Goal: Task Accomplishment & Management: Use online tool/utility

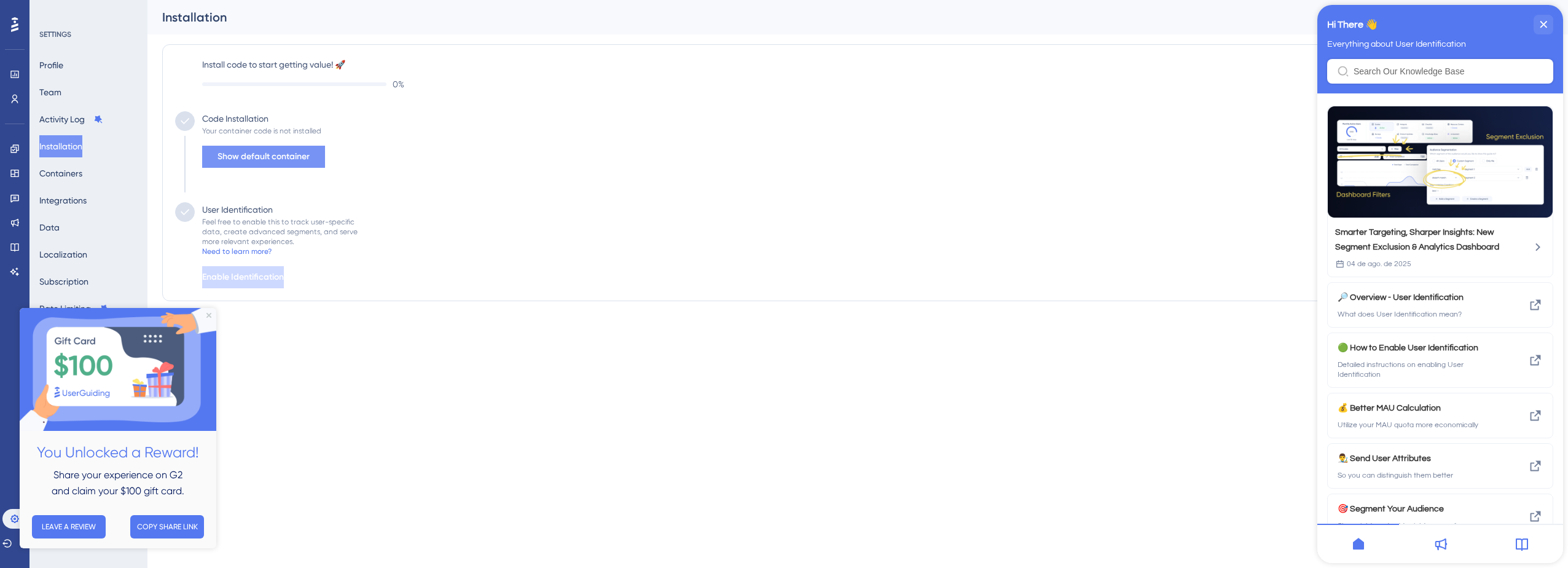
click at [262, 157] on span "Show default container" at bounding box center [263, 157] width 92 height 15
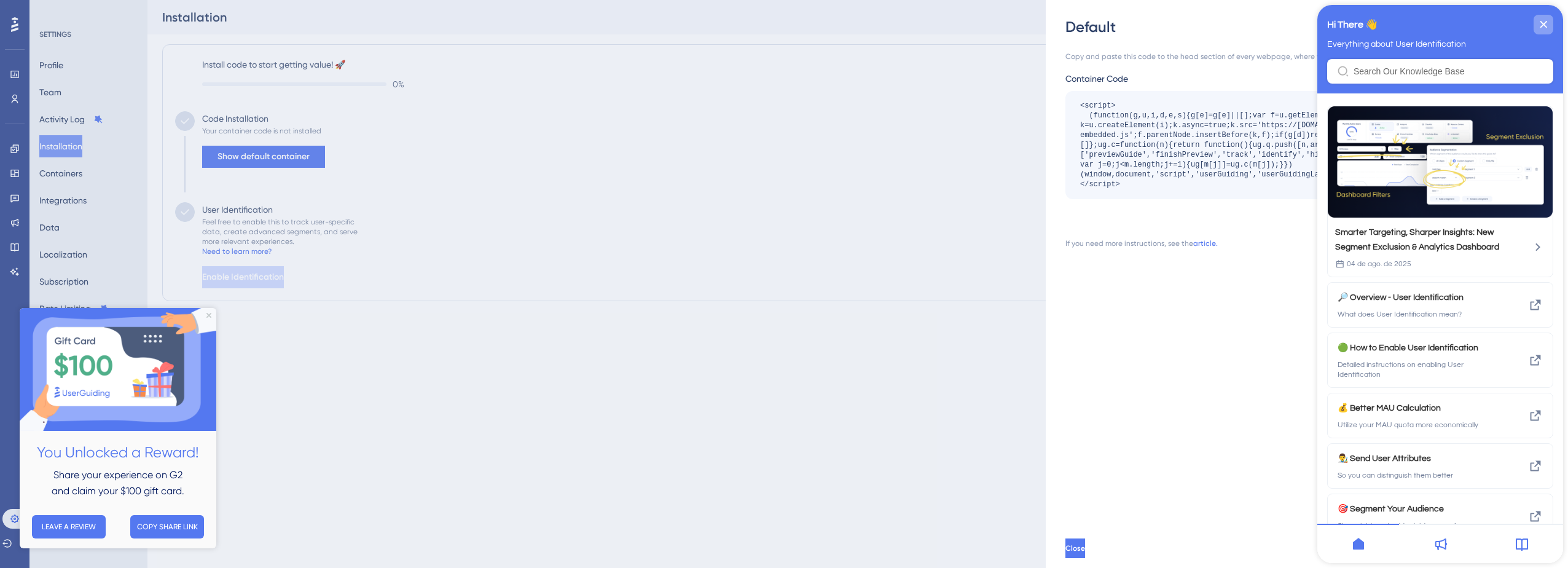
click at [1541, 26] on icon "close resource center" at bounding box center [1544, 25] width 8 height 8
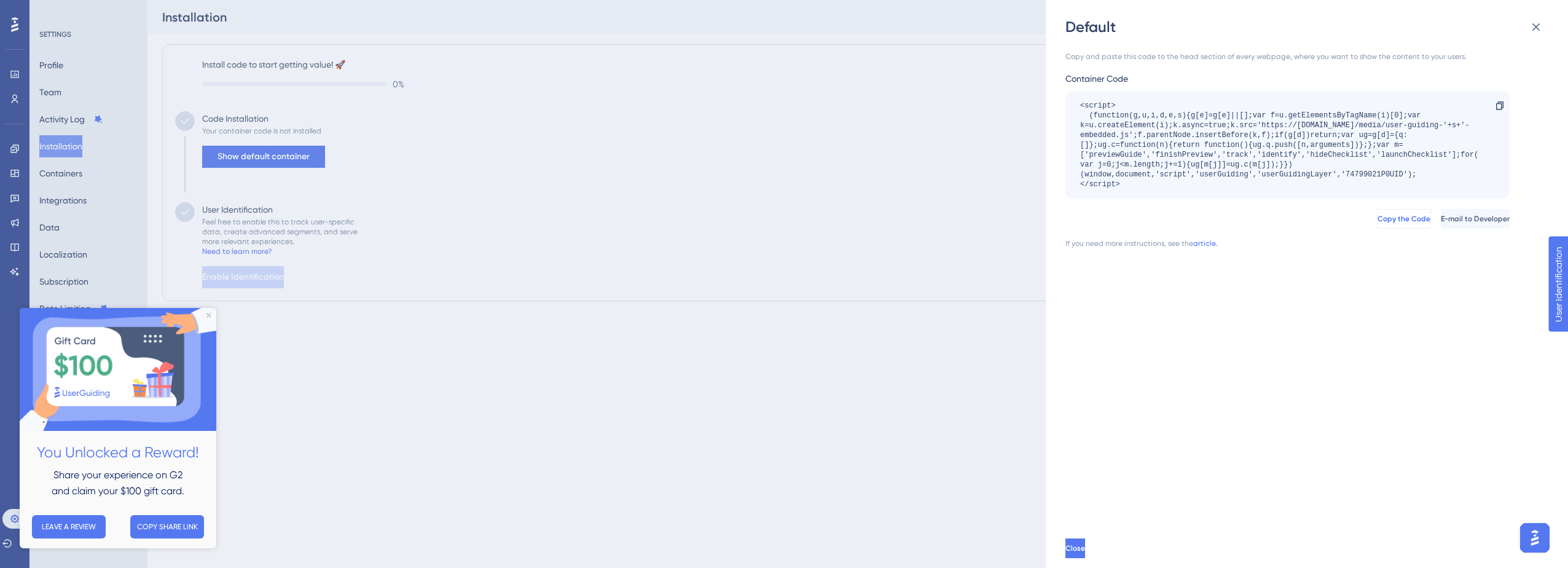
click at [1378, 219] on span "Copy the Code" at bounding box center [1404, 219] width 53 height 10
click at [1224, 291] on div "Copy and paste this code to the head section of every webpage, where you want t…" at bounding box center [1313, 283] width 496 height 492
click at [1086, 70] on div "Copy and paste this code to the head section of every webpage, where you want t…" at bounding box center [1288, 150] width 444 height 197
click at [1378, 224] on button "Copy the Code" at bounding box center [1405, 219] width 54 height 19
click at [478, 201] on div "Default Copy and paste this code to the head section of every webpage, where yo…" at bounding box center [784, 284] width 1568 height 568
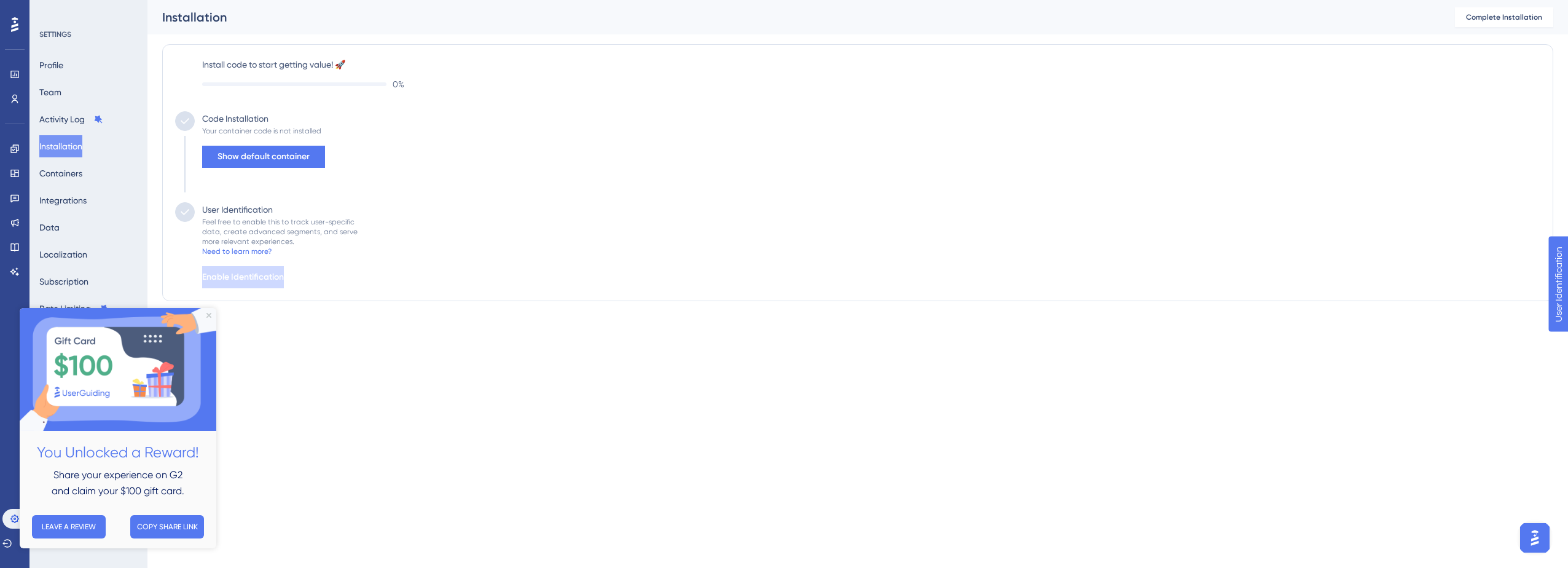
click at [478, 201] on div "Code Installation Your container code is not installed Show default container" at bounding box center [858, 157] width 1366 height 91
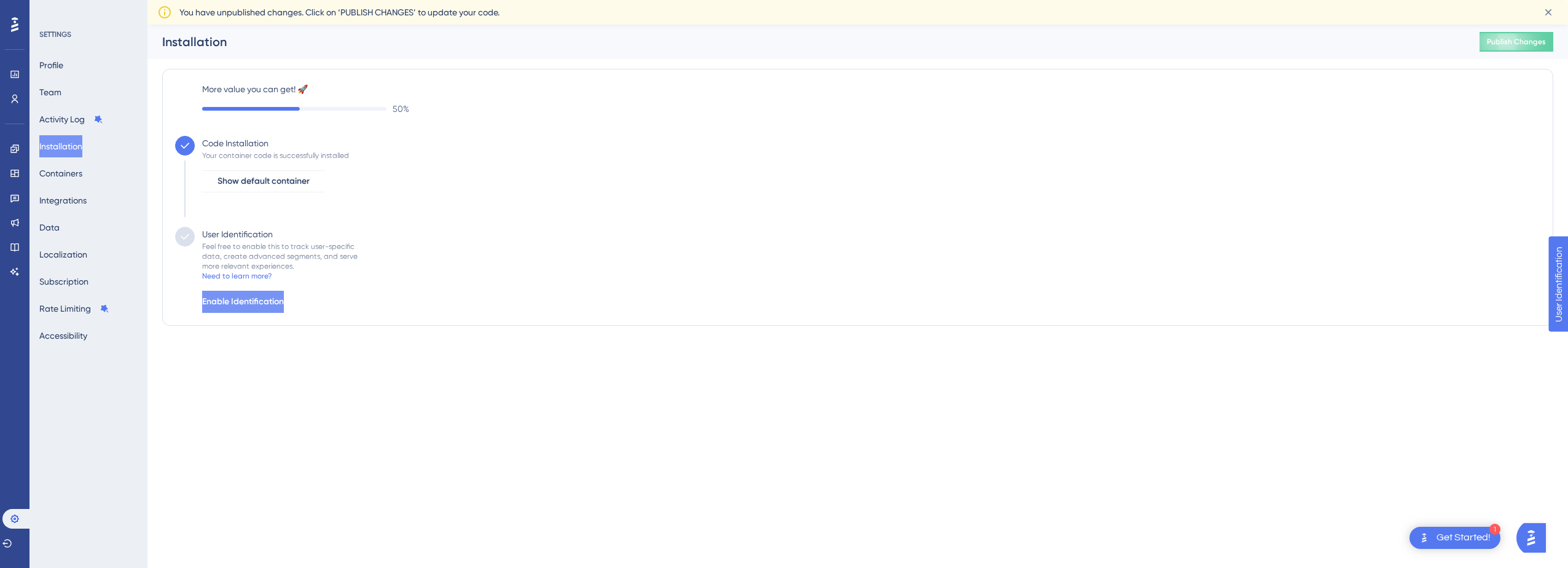
click at [284, 300] on span "Enable Identification" at bounding box center [243, 301] width 82 height 15
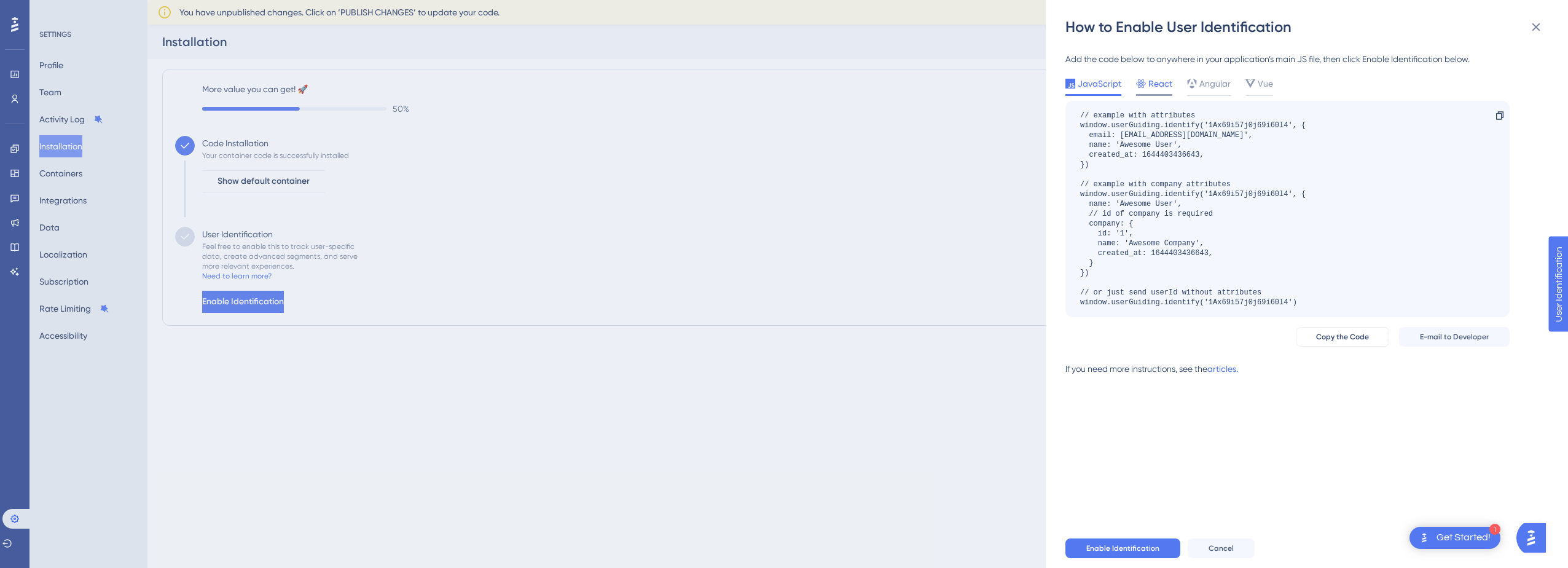
click at [1158, 77] on span "React" at bounding box center [1160, 83] width 24 height 15
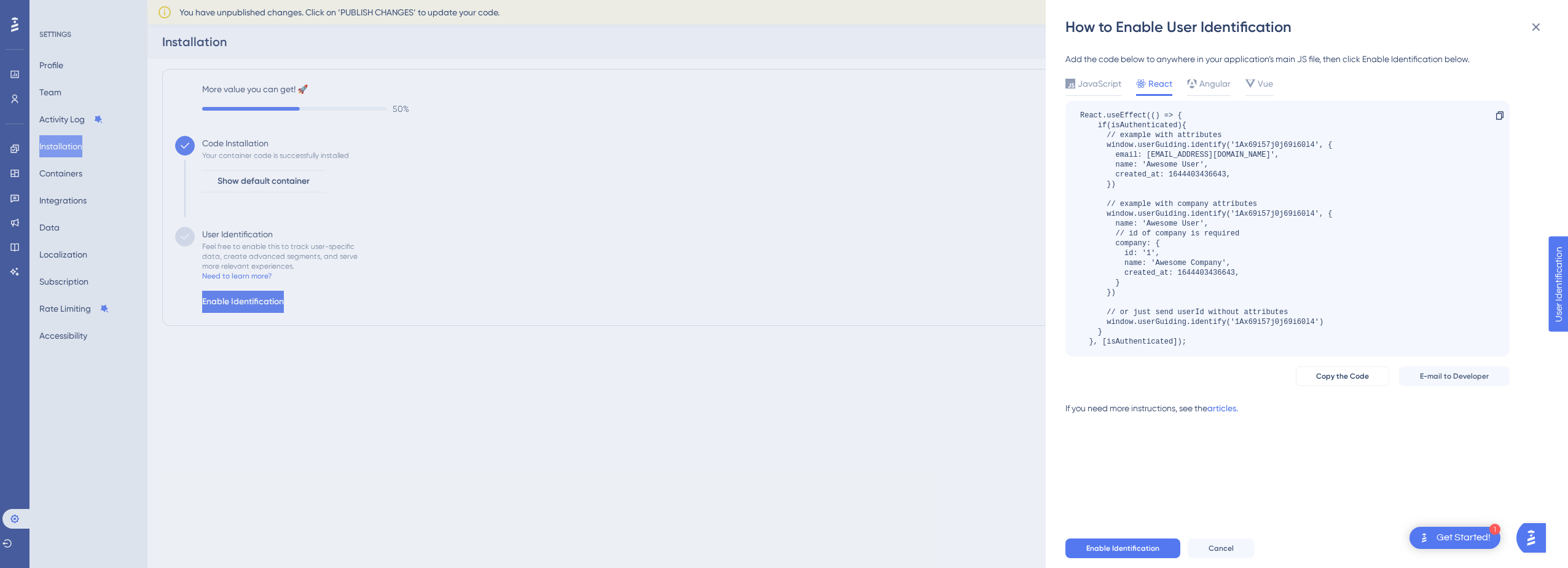
click at [293, 182] on div "How to Enable User Identification Add the code below to anywhere in your applic…" at bounding box center [784, 284] width 1568 height 568
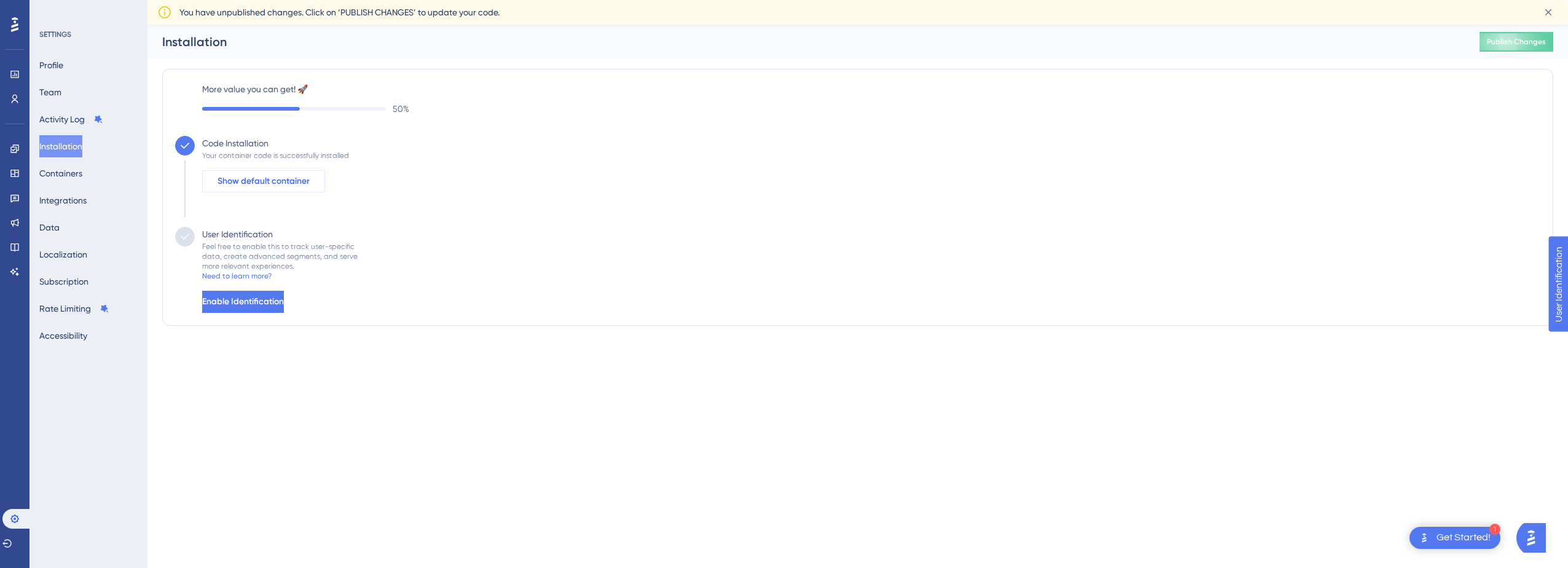
click at [293, 182] on span "Show default container" at bounding box center [263, 181] width 92 height 15
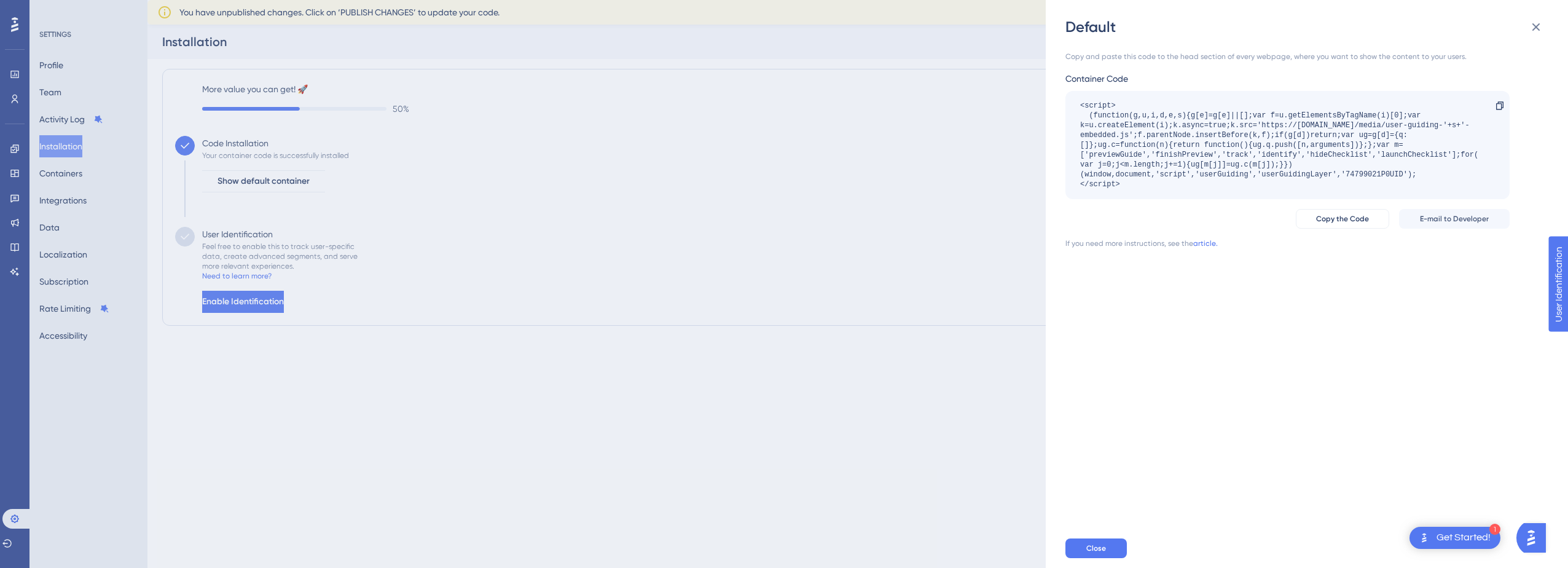
click at [305, 302] on div "Default Copy and paste this code to the head section of every webpage, where yo…" at bounding box center [784, 284] width 1568 height 568
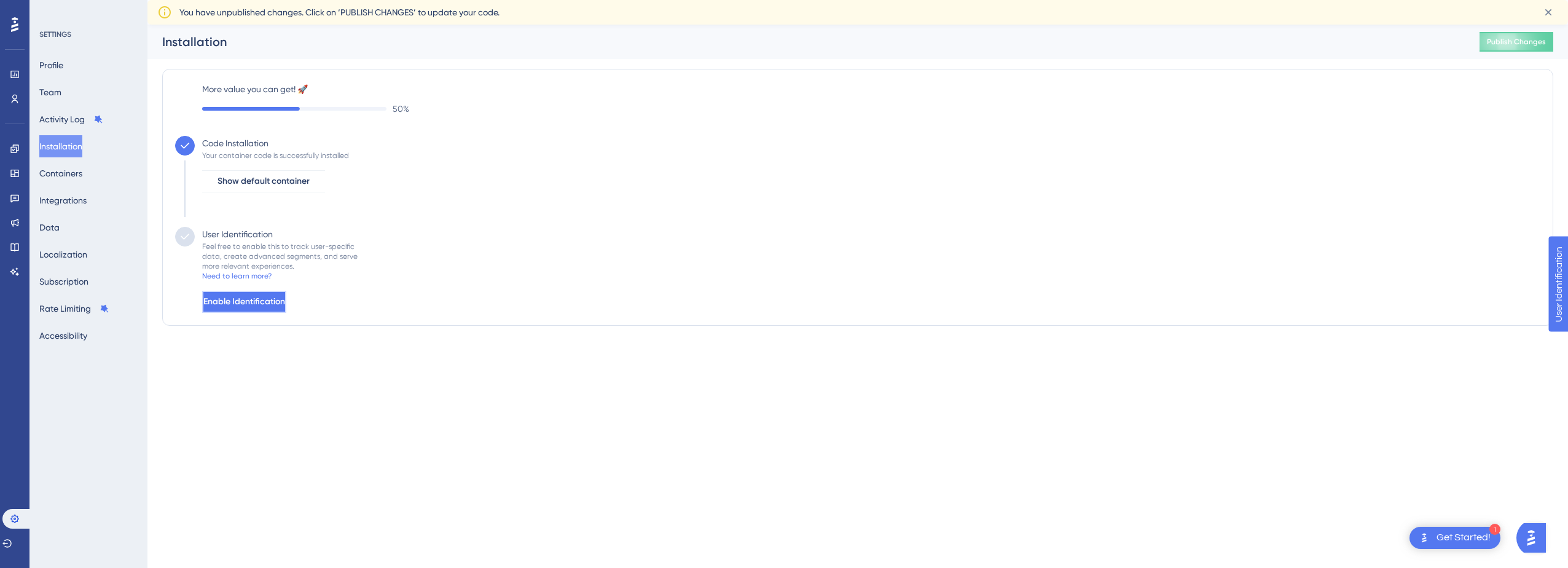
click at [285, 303] on span "Enable Identification" at bounding box center [245, 301] width 82 height 15
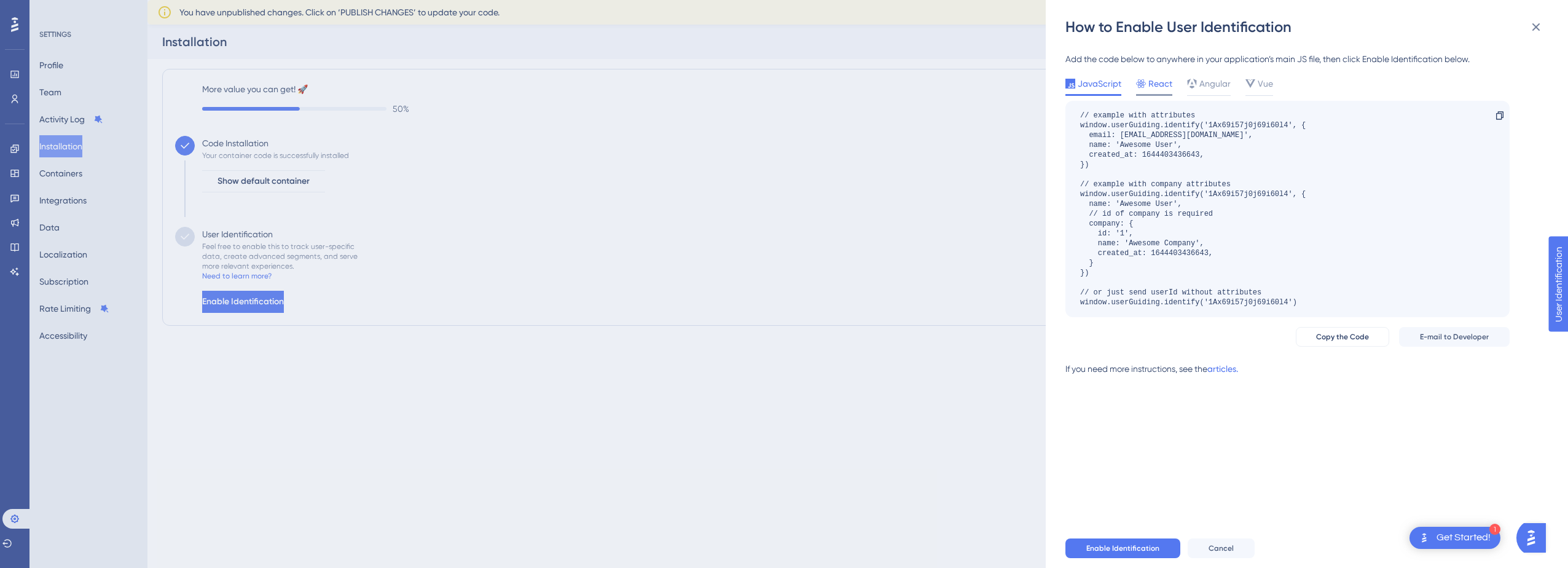
click at [1151, 79] on span "React" at bounding box center [1160, 83] width 24 height 15
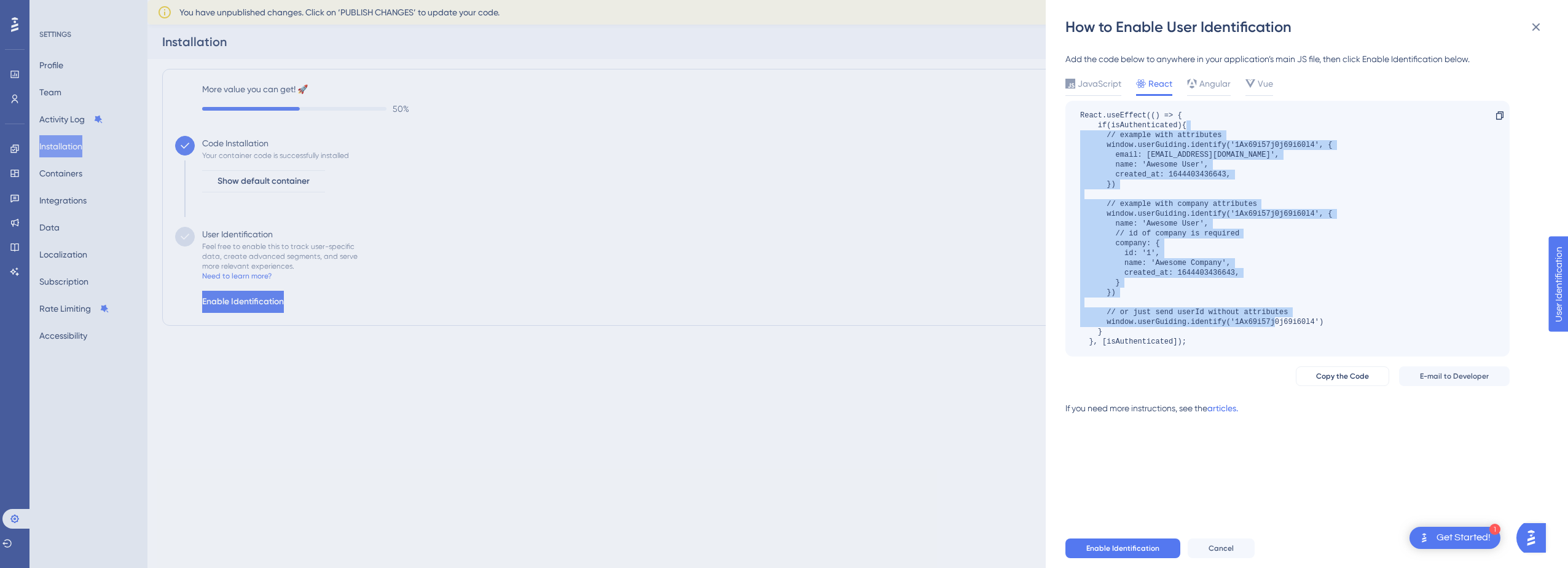
drag, startPoint x: 1210, startPoint y: 126, endPoint x: 1351, endPoint y: 319, distance: 239.0
click at [1351, 319] on div "React.useEffect(() => { if(isAuthenticated){ // example with attributes window.…" at bounding box center [1288, 229] width 444 height 256
copy div "// example with attributes window.userGuiding.identify('1Ax69i57j0j69i60l4', { …"
click at [1273, 165] on div "React.useEffect(() => { if(isAuthenticated){ // example with attributes window.…" at bounding box center [1206, 229] width 252 height 236
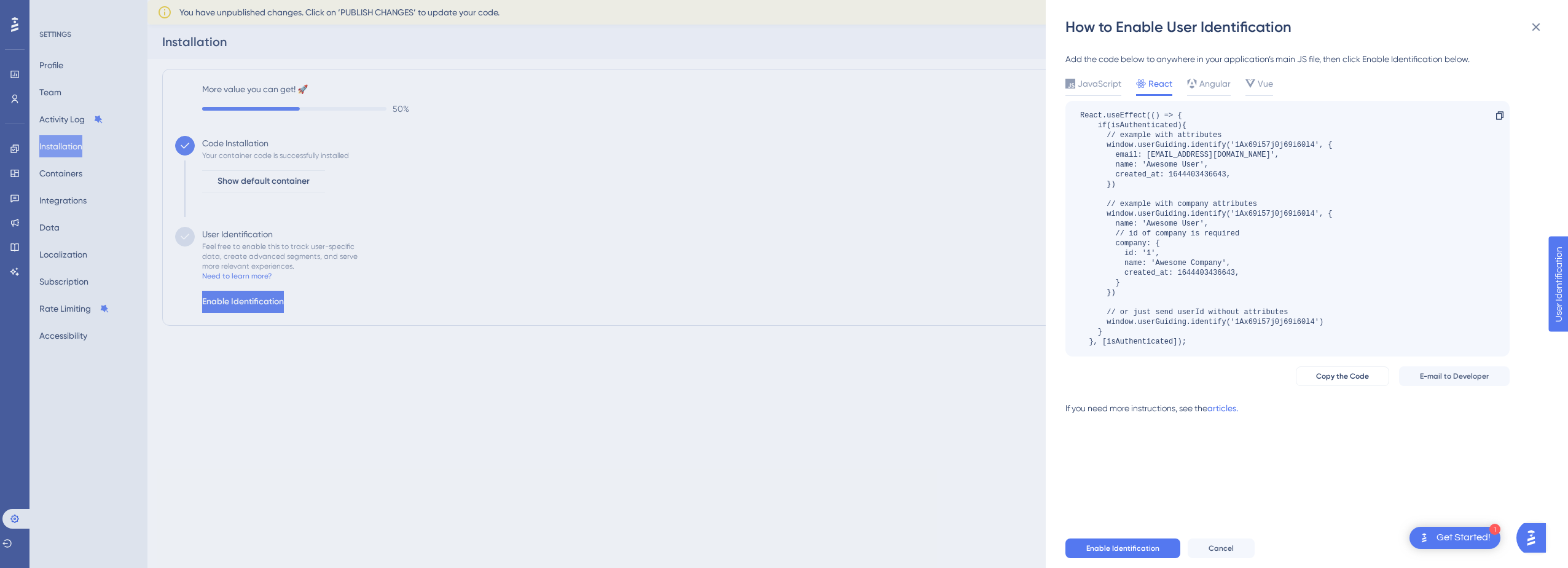
click at [1279, 178] on div "React.useEffect(() => { if(isAuthenticated){ // example with attributes window.…" at bounding box center [1206, 229] width 252 height 236
click at [1333, 381] on button "Copy the Code" at bounding box center [1343, 376] width 94 height 19
click at [782, 389] on div "How to Enable User Identification Add the code below to anywhere in your applic…" at bounding box center [784, 284] width 1568 height 568
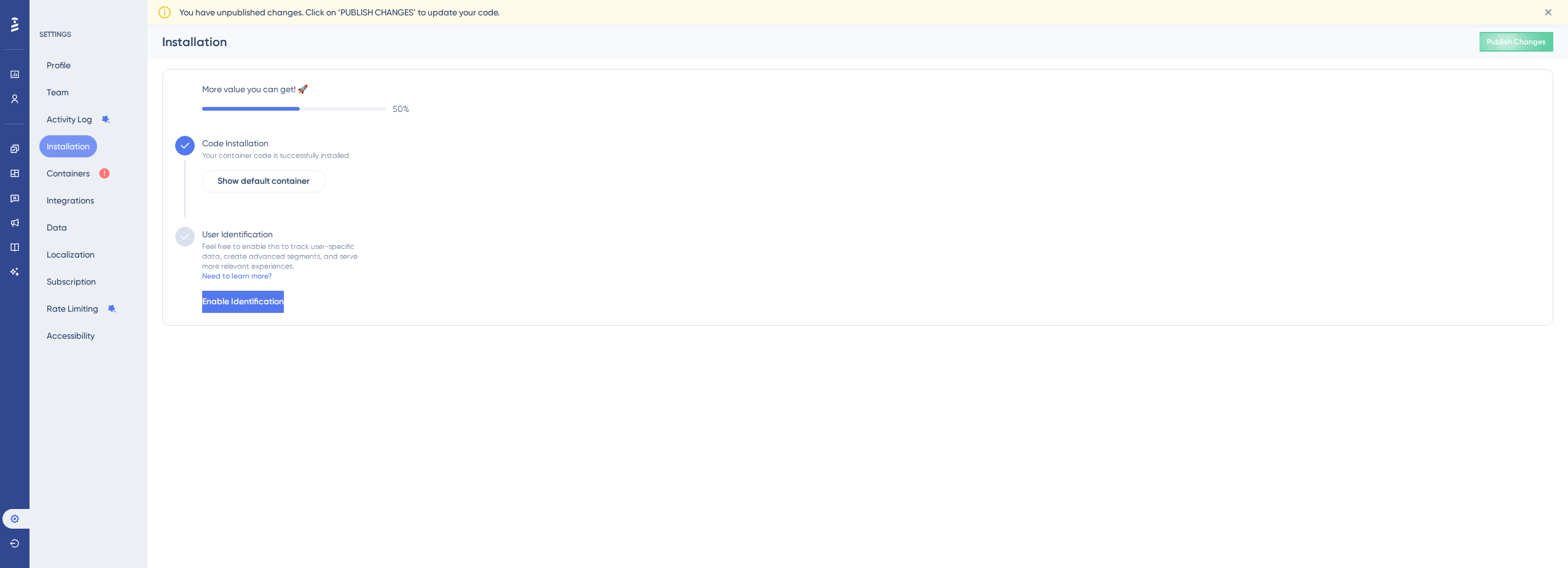
click at [393, 343] on div "Performance Users Engagement Widgets Feedback Product Updates Knowledge Base AI…" at bounding box center [857, 190] width 1421 height 331
click at [286, 305] on button "Enable Identification" at bounding box center [244, 301] width 84 height 22
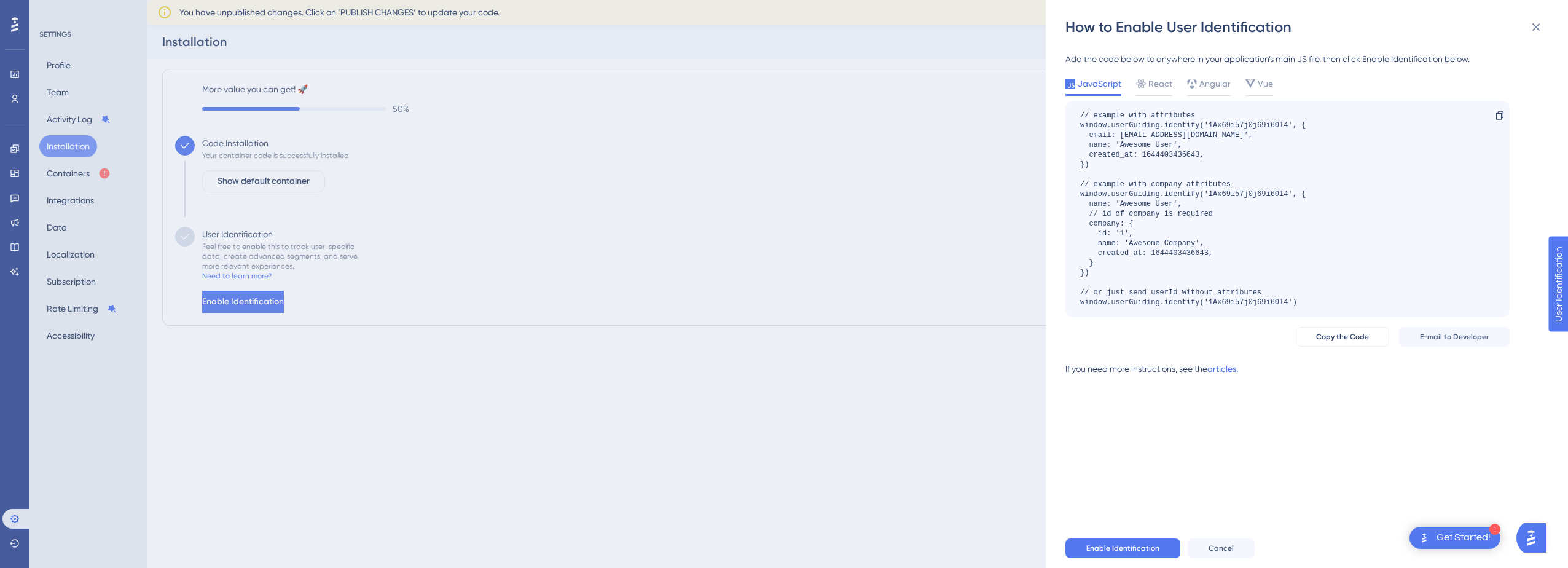
drag, startPoint x: 1442, startPoint y: 534, endPoint x: 1437, endPoint y: 547, distance: 13.9
click at [1442, 534] on div "Get Started!" at bounding box center [1464, 538] width 54 height 13
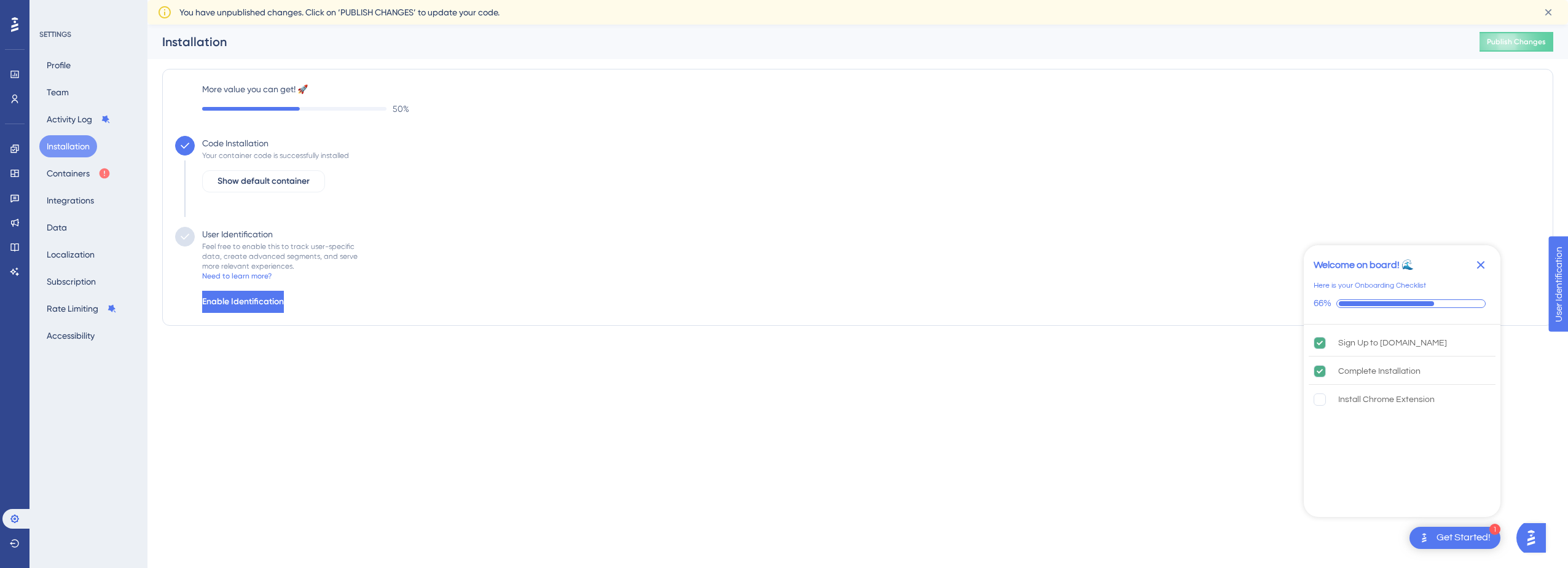
click at [966, 0] on html "1 Get Started! Welcome on board! 🌊 Here is your Onboarding Checklist 66% Sign U…" at bounding box center [784, 0] width 1568 height 0
click at [555, 0] on html "1 Get Started! Welcome on board! 🌊 Here is your Onboarding Checklist 66% Sign U…" at bounding box center [784, 0] width 1568 height 0
click at [469, 0] on html "1 Get Started! Welcome on board! 🌊 Here is your Onboarding Checklist 66% Sign U…" at bounding box center [784, 0] width 1568 height 0
click at [467, 371] on div "Performance Users Engagement Widgets Feedback Product Updates Knowledge Base AI…" at bounding box center [784, 188] width 1568 height 375
click at [472, 0] on html "1 Get Started! Welcome on board! 🌊 Here is your Onboarding Checklist 66% Sign U…" at bounding box center [784, 0] width 1568 height 0
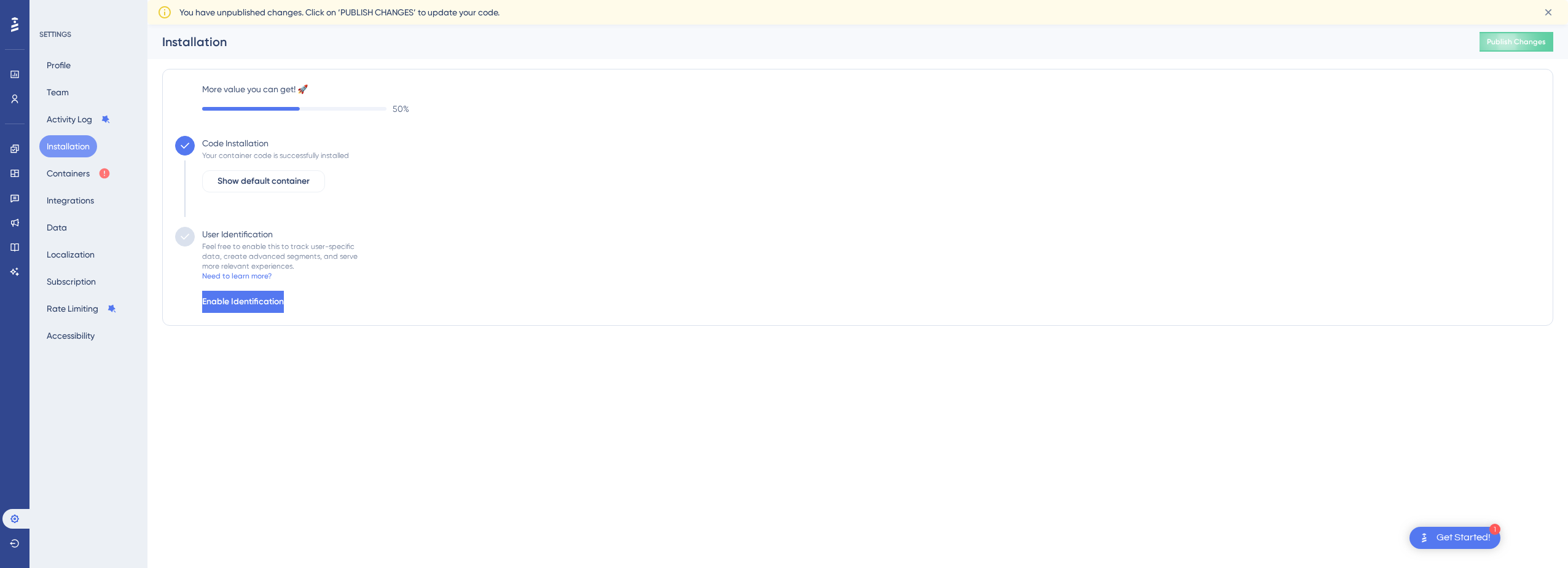
click at [568, 374] on div "Performance Users Engagement Widgets Feedback Product Updates Knowledge Base AI…" at bounding box center [784, 188] width 1568 height 375
click at [286, 295] on button "Enable Identification" at bounding box center [244, 301] width 84 height 22
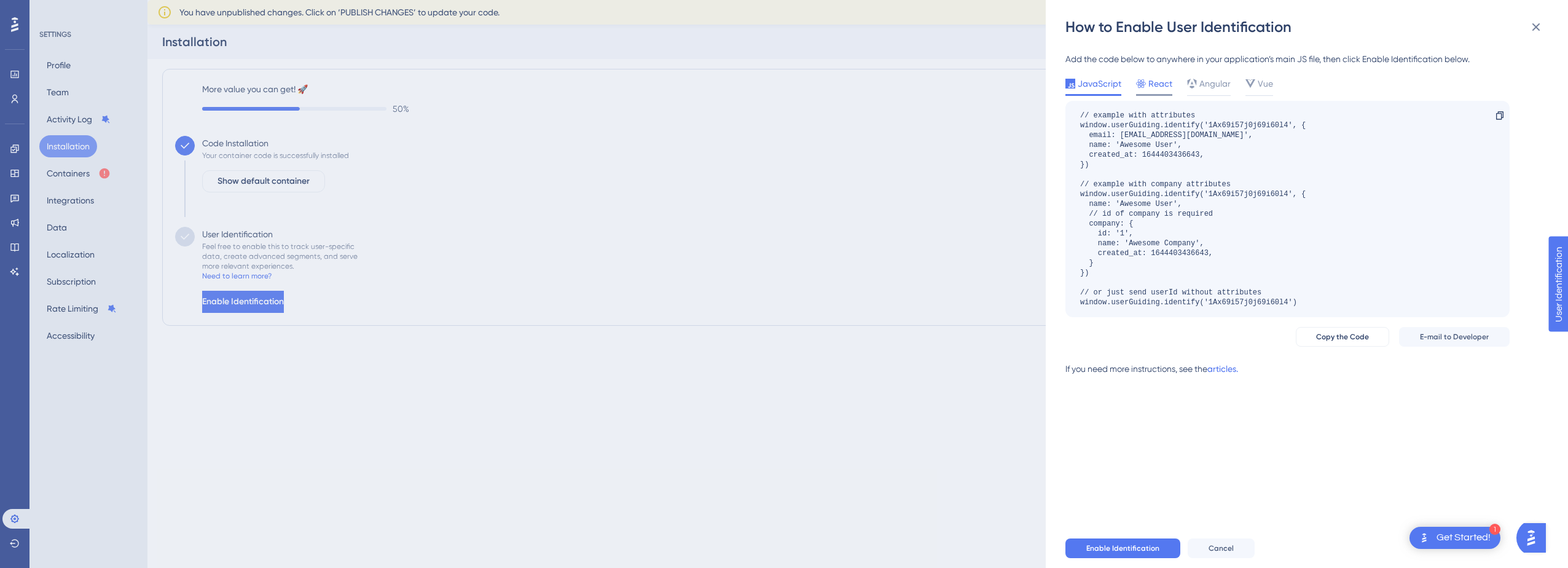
click at [1148, 81] on span "React" at bounding box center [1160, 83] width 24 height 15
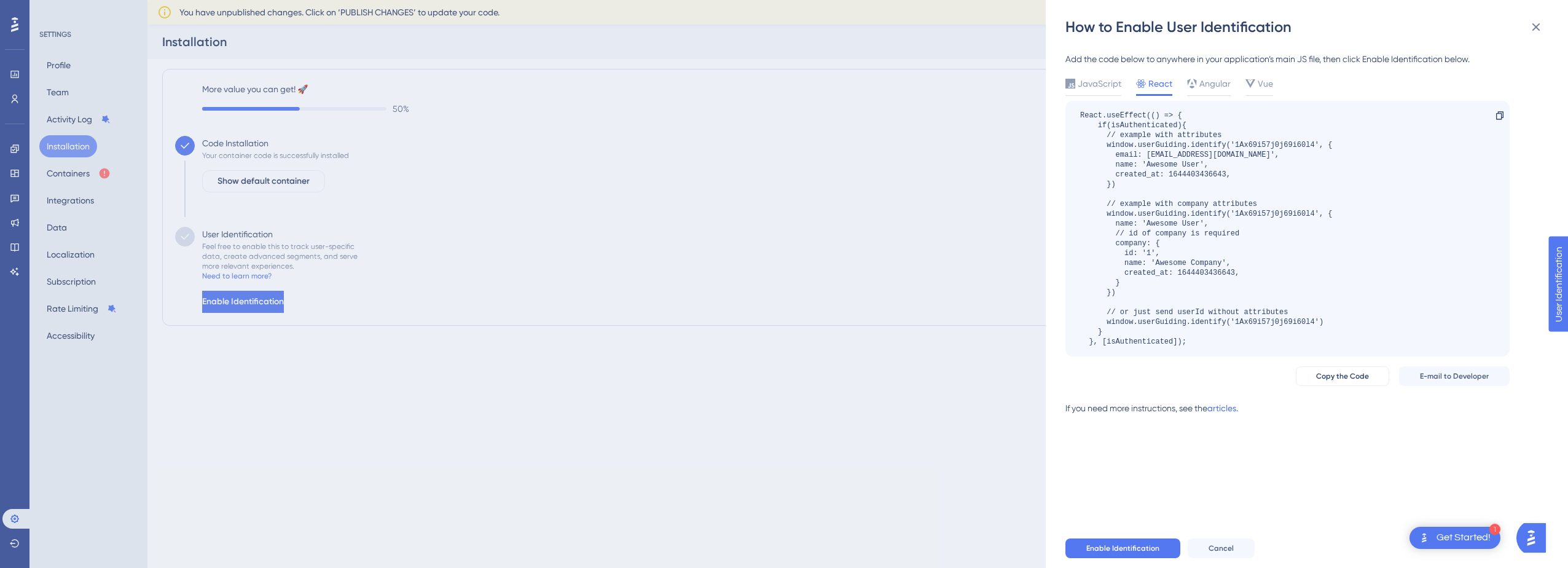
click at [1457, 538] on div "Get Started!" at bounding box center [1464, 538] width 54 height 13
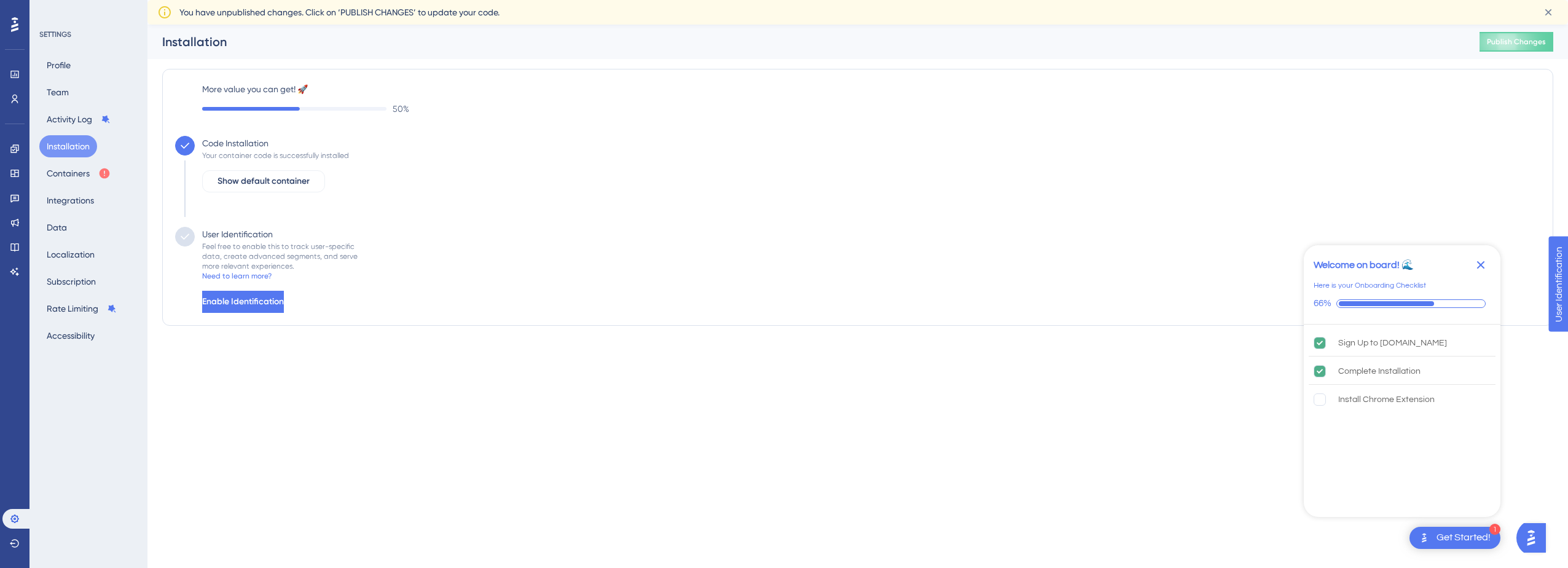
click at [1449, 538] on div "Get Started!" at bounding box center [1464, 538] width 54 height 13
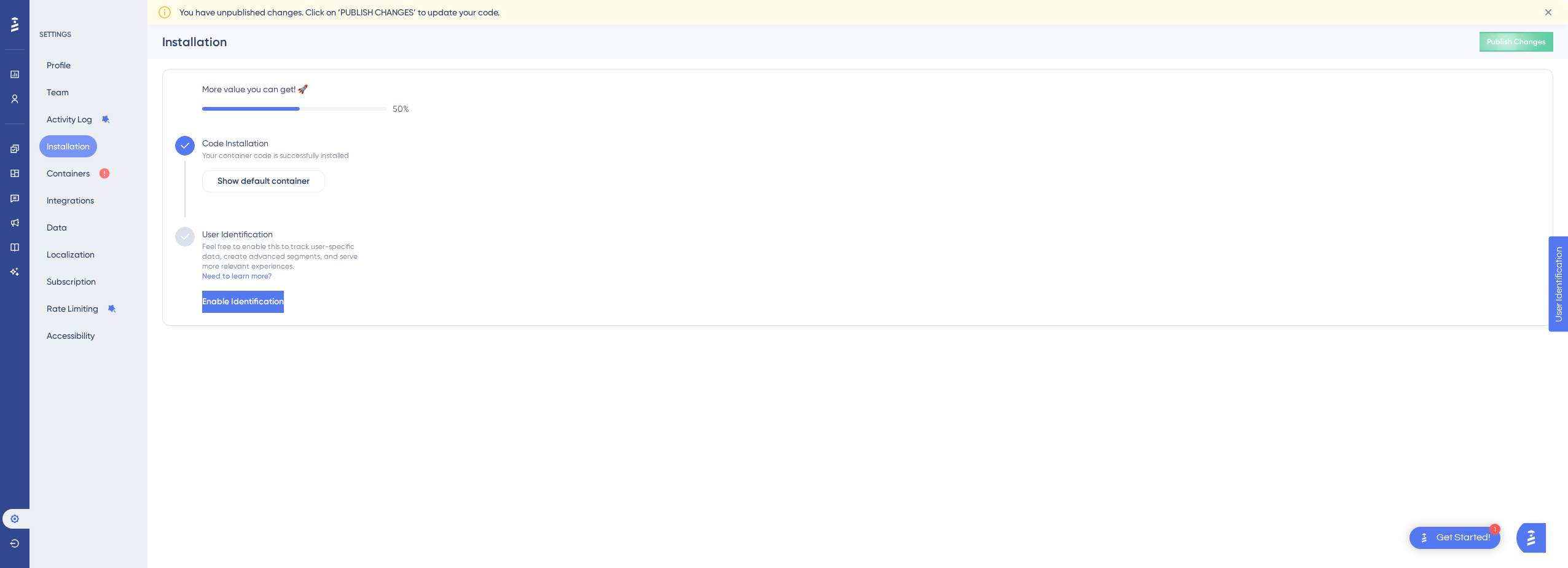
click at [704, 0] on html "1 Get Started! Performance Users Engagement Widgets Feedback Product Updates Kn…" at bounding box center [784, 0] width 1568 height 0
click at [448, 0] on html "1 Get Started! Performance Users Engagement Widgets Feedback Product Updates Kn…" at bounding box center [784, 0] width 1568 height 0
click at [79, 168] on button "Containers" at bounding box center [79, 174] width 79 height 22
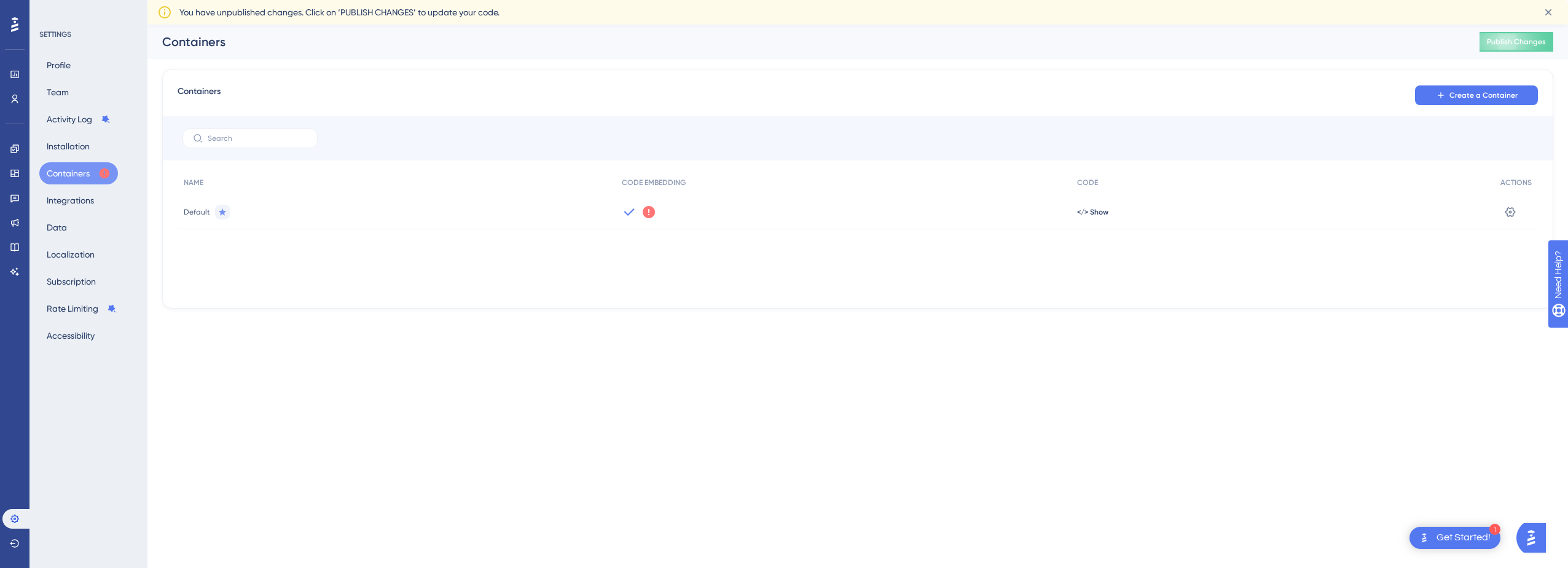
click at [647, 213] on icon at bounding box center [649, 212] width 12 height 12
click at [744, 268] on button "Got It" at bounding box center [730, 261] width 59 height 19
click at [870, 287] on div "NAME CODE EMBEDDING CODE ACTIONS Default </> Show Settings" at bounding box center [857, 232] width 1360 height 123
click at [1100, 210] on span "</> Show" at bounding box center [1093, 212] width 31 height 10
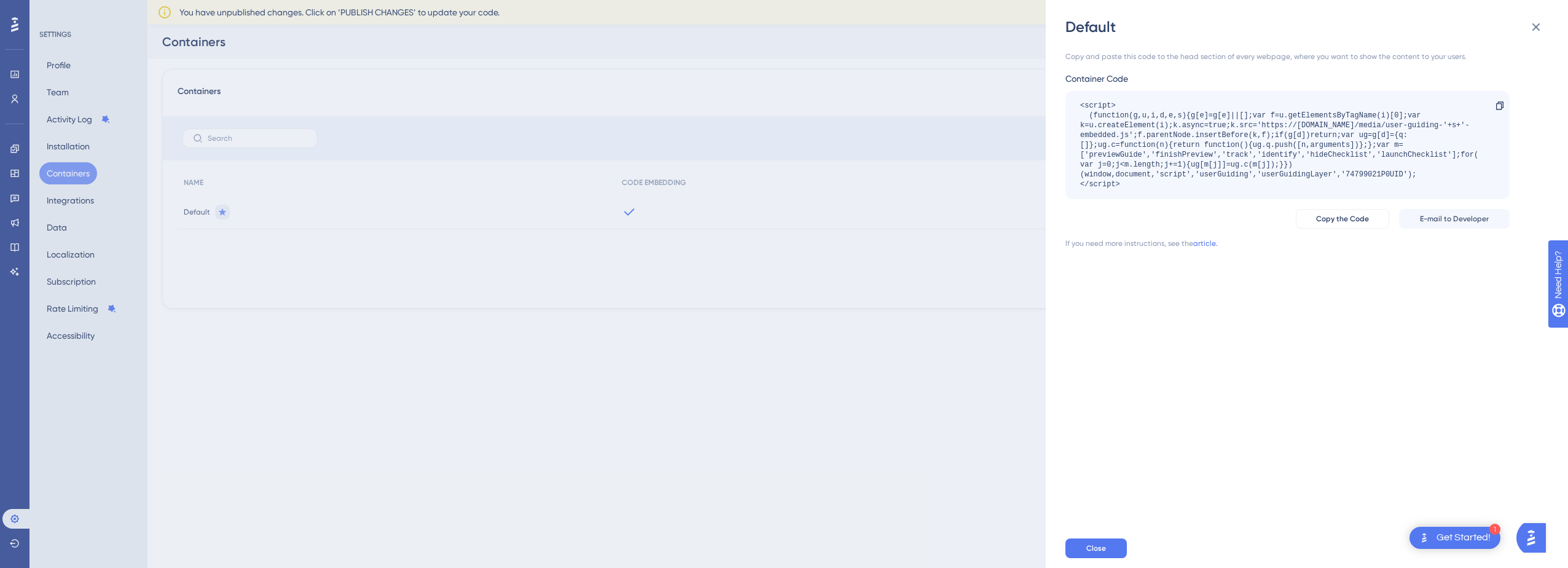
click at [683, 390] on div "Default Copy and paste this code to the head section of every webpage, where yo…" at bounding box center [784, 284] width 1568 height 568
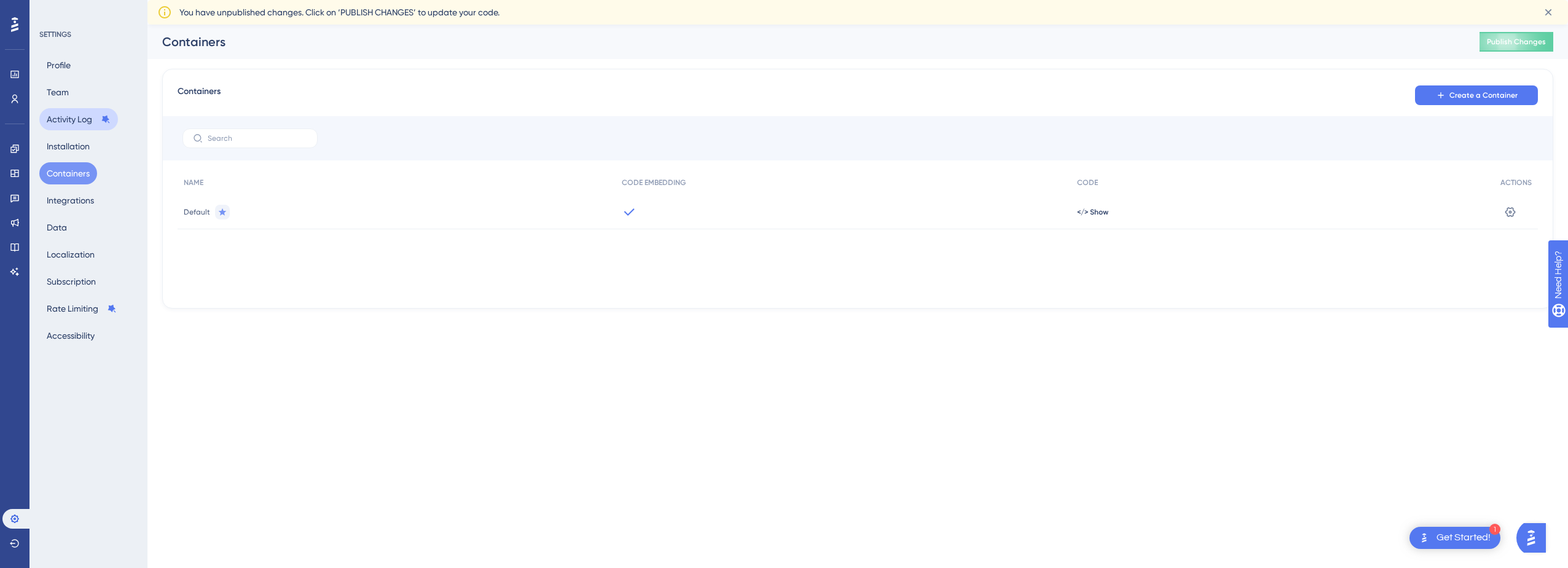
click at [85, 115] on button "Activity Log" at bounding box center [79, 119] width 79 height 22
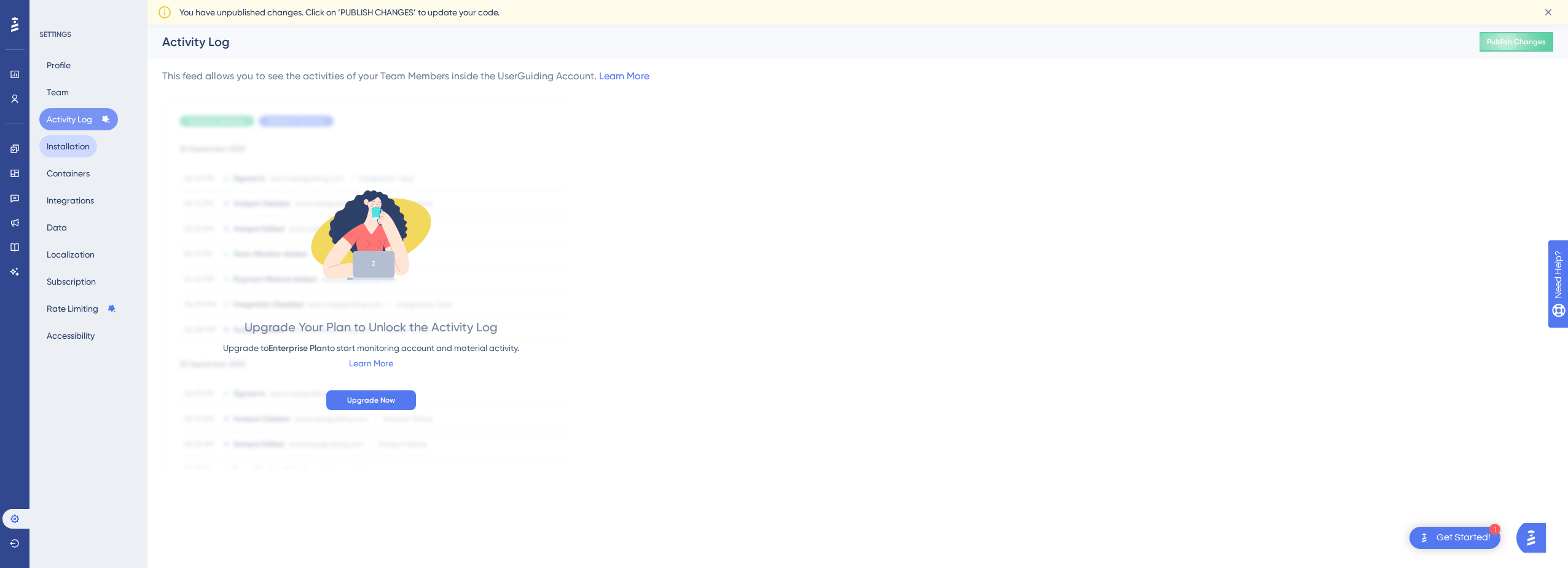
click at [74, 144] on button "Installation" at bounding box center [68, 146] width 58 height 22
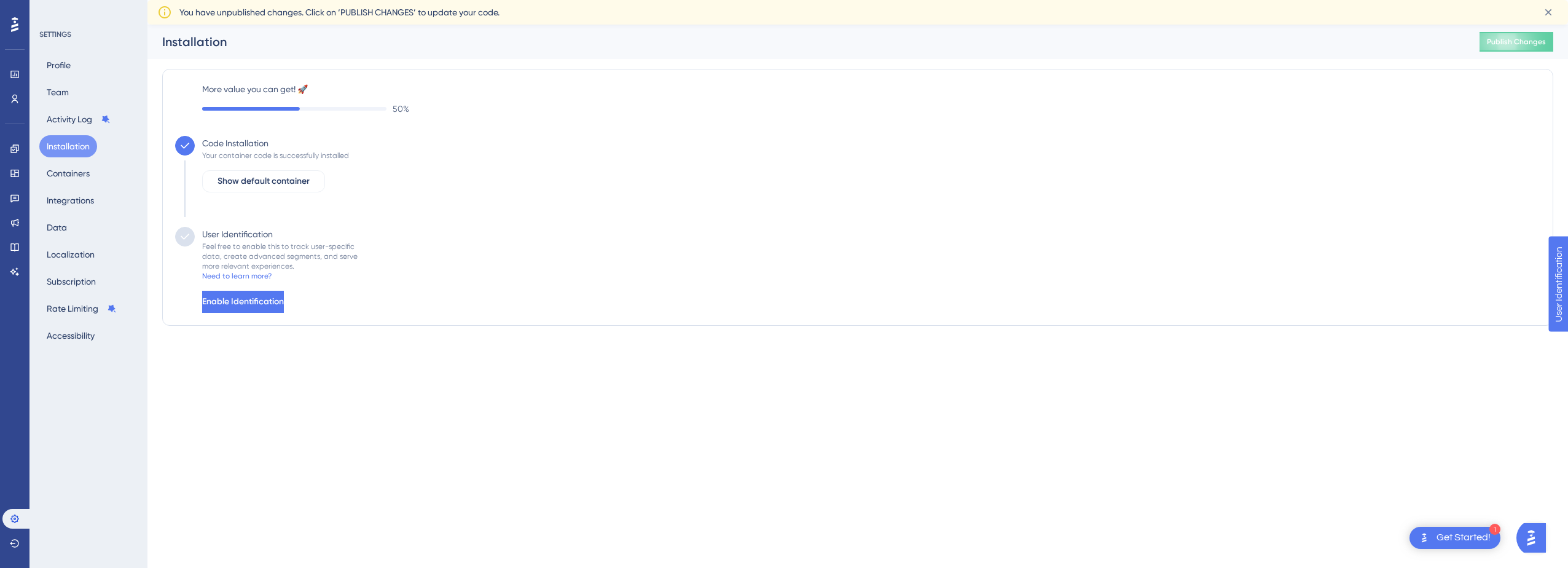
click at [373, 0] on html "1 Get Started! Performance Users Engagement Widgets Feedback Product Updates Kn…" at bounding box center [784, 0] width 1568 height 0
click at [371, 0] on html "1 Get Started! Performance Users Engagement Widgets Feedback Product Updates Kn…" at bounding box center [784, 0] width 1568 height 0
click at [1511, 43] on span "Publish Changes" at bounding box center [1517, 42] width 59 height 10
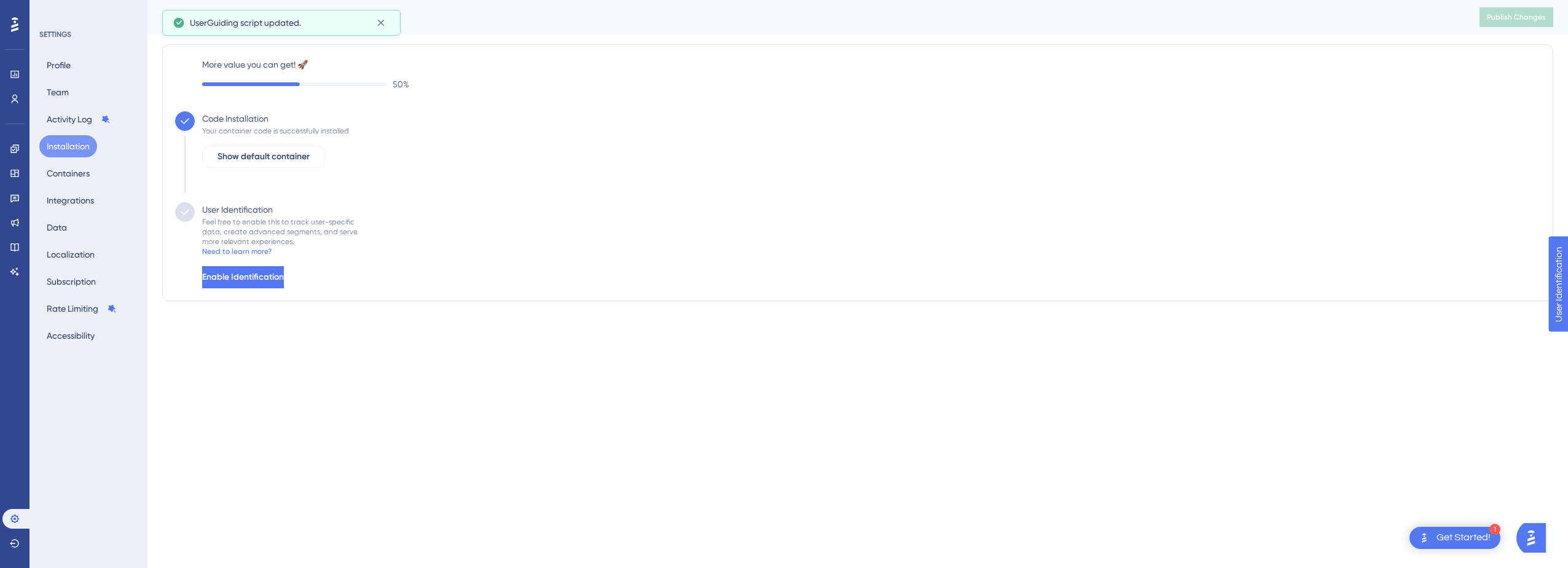
click at [475, 329] on div "Performance Users Engagement Widgets Feedback Product Updates Knowledge Base AI…" at bounding box center [857, 165] width 1421 height 331
click at [285, 273] on span "Enable Identification" at bounding box center [245, 277] width 82 height 15
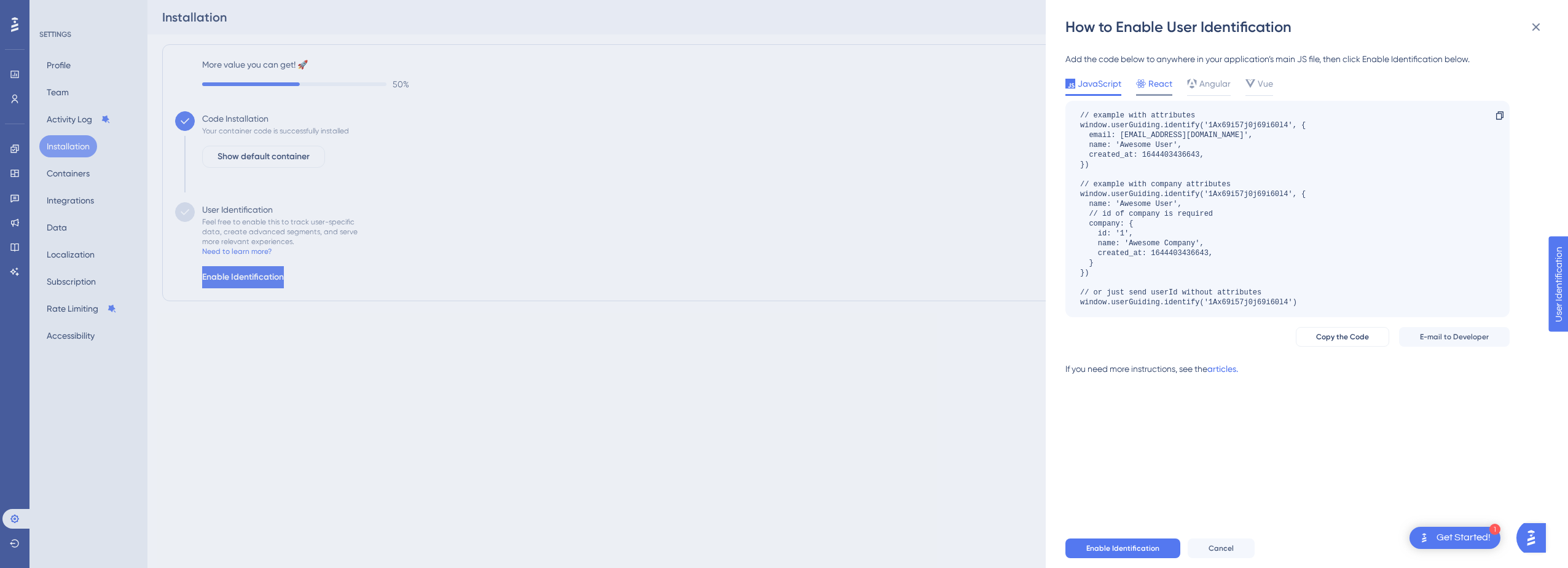
click at [1156, 77] on span "React" at bounding box center [1160, 83] width 24 height 15
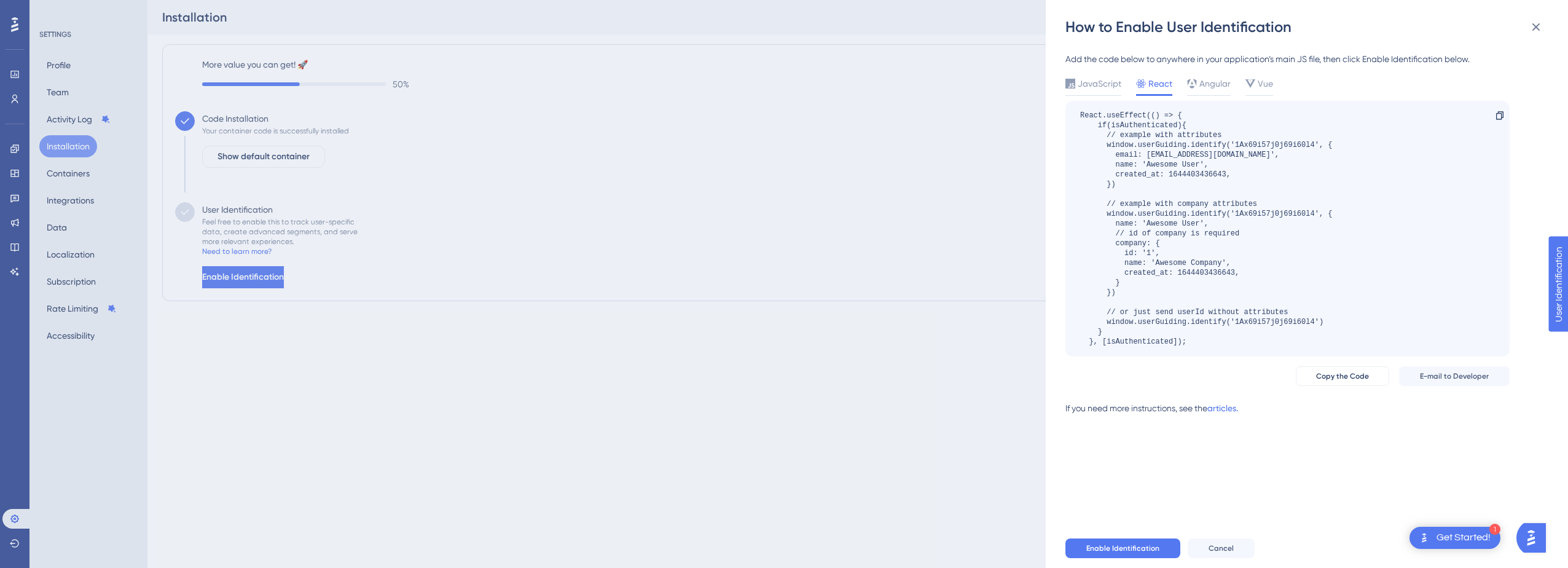
click at [505, 408] on div "How to Enable User Identification Add the code below to anywhere in your applic…" at bounding box center [784, 284] width 1568 height 568
